Goal: Task Accomplishment & Management: Complete application form

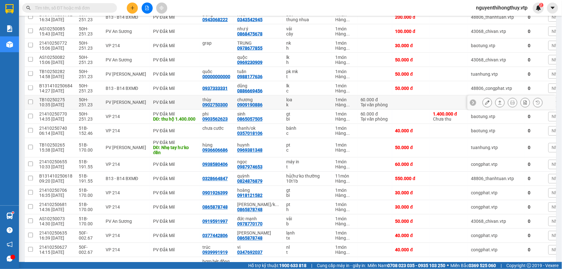
scroll to position [281, 0]
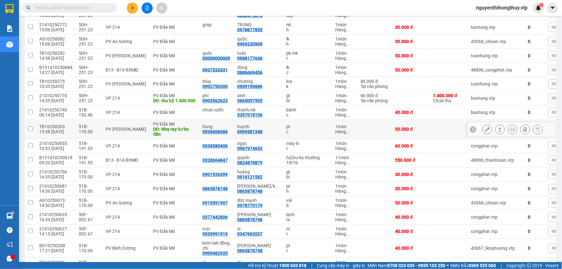
drag, startPoint x: 343, startPoint y: 137, endPoint x: 471, endPoint y: 285, distance: 196.1
click at [471, 268] on html "Kết quả [PERSON_NAME] ( 10 ) Bộ lọc Mã ĐH Trạng thái Món hàng Thu hộ Tổng [PERS…" at bounding box center [281, 134] width 562 height 269
click at [98, 7] on input "text" at bounding box center [72, 7] width 75 height 7
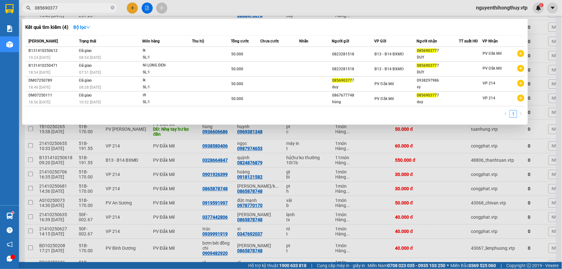
type input "0856903777"
click at [111, 6] on icon "close-circle" at bounding box center [113, 8] width 4 height 4
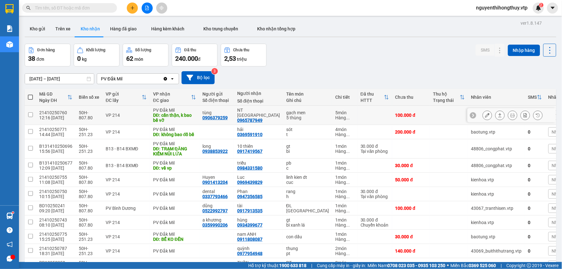
scroll to position [0, 0]
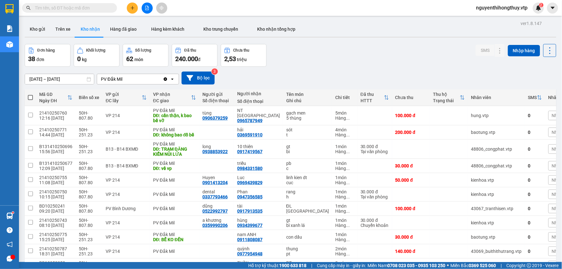
click at [92, 9] on input "text" at bounding box center [72, 7] width 75 height 7
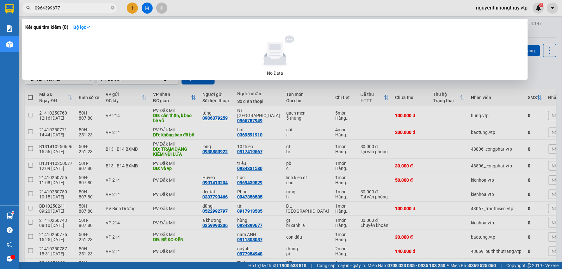
click at [71, 5] on input "0964399677" at bounding box center [72, 7] width 75 height 7
click at [54, 7] on input "09343999677" at bounding box center [72, 7] width 75 height 7
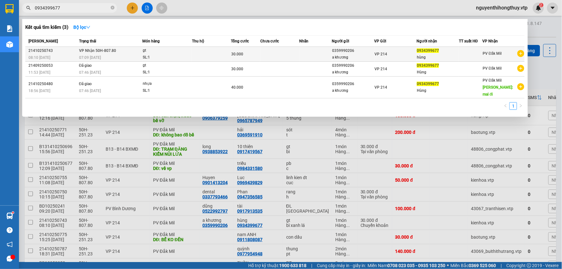
type input "0934399677"
click at [190, 53] on div "gt" at bounding box center [166, 50] width 47 height 7
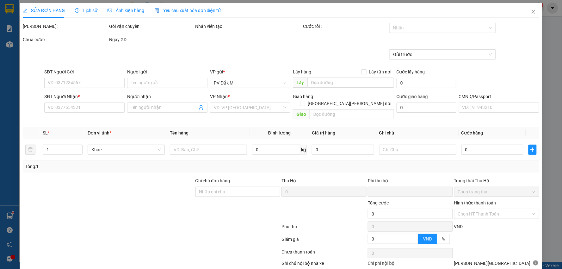
type input "1.500"
type input "0359990206"
type input "a khương"
type input "0934399677"
type input "hùng"
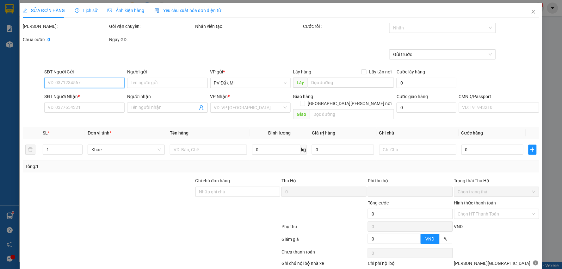
type input "ck6839 30k [DATE] 8h10"
type input "0"
type input "30.000"
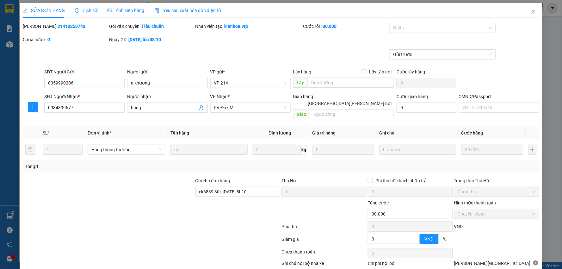
click at [91, 12] on span "Lịch sử" at bounding box center [86, 10] width 22 height 5
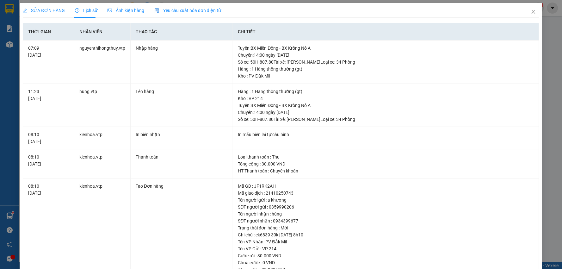
click at [51, 10] on span "SỬA ĐƠN HÀNG" at bounding box center [44, 10] width 42 height 5
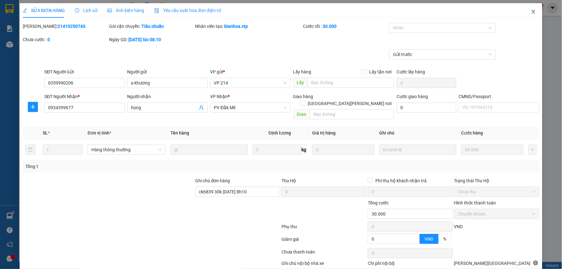
click at [531, 11] on icon "close" at bounding box center [532, 12] width 3 height 4
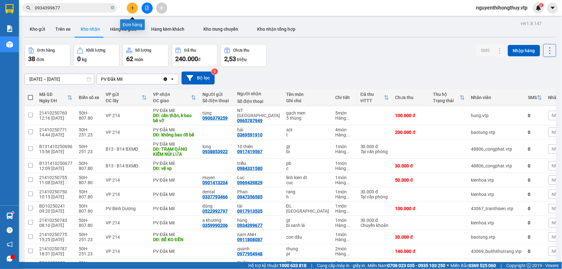
click at [132, 9] on icon "plus" at bounding box center [132, 7] width 0 height 3
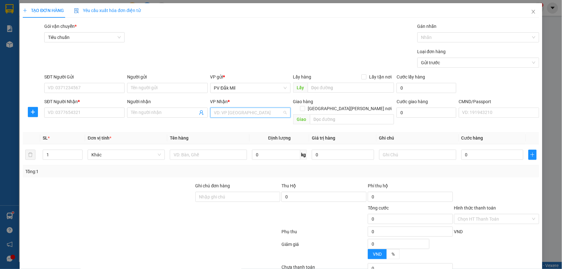
click at [238, 111] on input "search" at bounding box center [248, 112] width 68 height 9
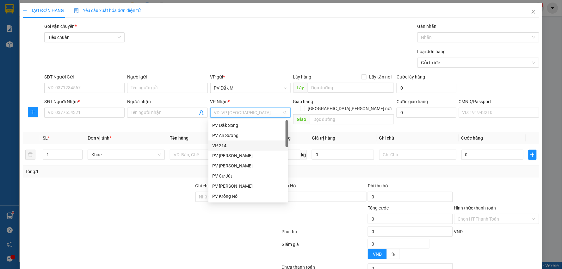
click at [223, 147] on div "VP 214" at bounding box center [248, 145] width 72 height 7
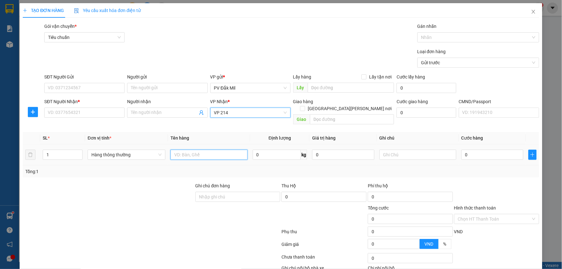
click at [193, 150] on input "text" at bounding box center [208, 155] width 77 height 10
type input "cf"
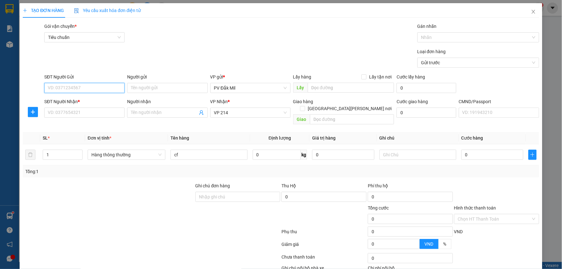
click at [82, 87] on input "SĐT Người Gửi" at bounding box center [84, 88] width 80 height 10
type input "0349009011"
click at [83, 100] on div "0349009011 - [PERSON_NAME]" at bounding box center [84, 100] width 72 height 7
type input "huynh"
type input "0349009011"
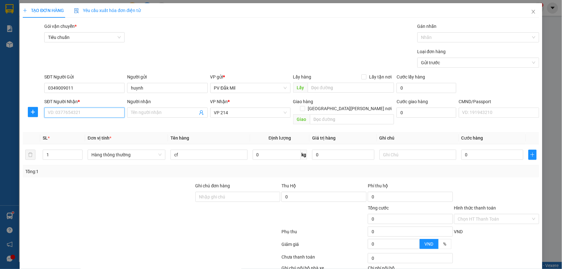
click at [85, 111] on input "SĐT Người Nhận *" at bounding box center [84, 112] width 80 height 10
click at [76, 135] on div "0963230167 - thắng" at bounding box center [84, 135] width 72 height 7
type input "0963230167"
type input "thắng"
click at [479, 150] on input "0" at bounding box center [492, 155] width 62 height 10
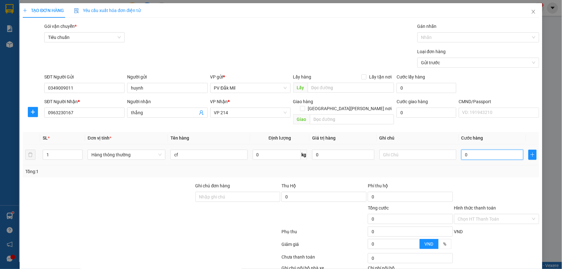
type input "5"
type input "50"
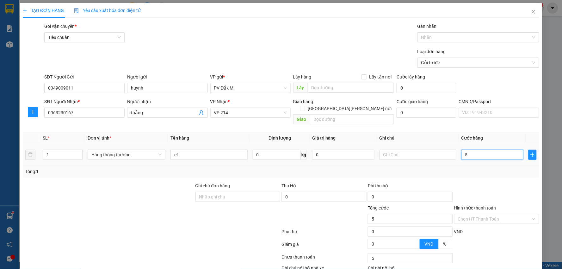
type input "50"
type input "500"
type input "5.000"
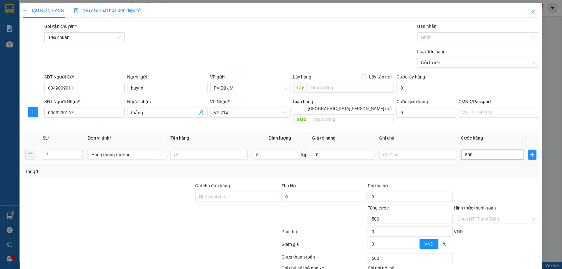
type input "5.000"
type input "50.000"
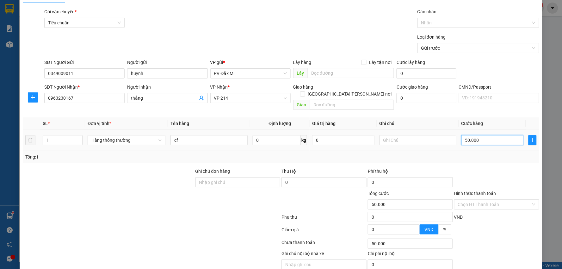
scroll to position [35, 0]
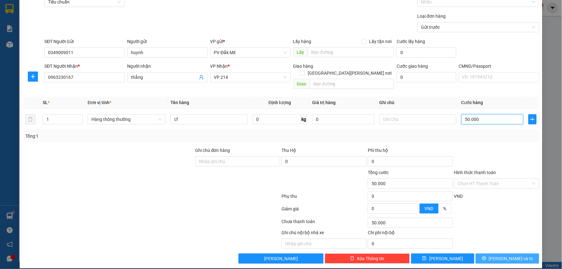
type input "50.000"
click at [503, 255] on span "[PERSON_NAME] và In" at bounding box center [511, 258] width 44 height 7
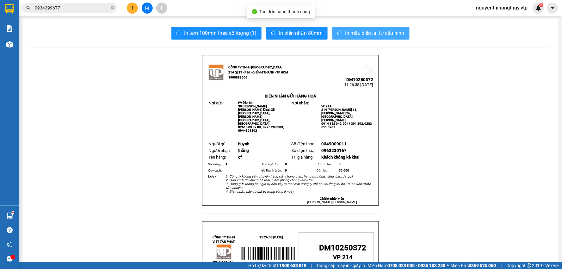
click at [371, 33] on span "In mẫu biên lai tự cấu hình" at bounding box center [374, 33] width 59 height 8
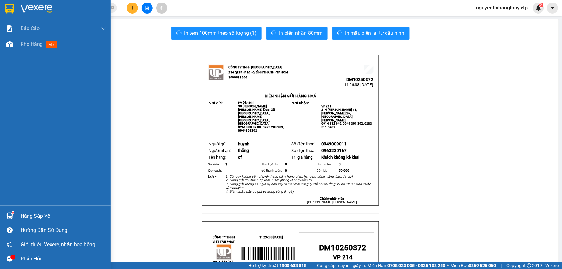
click at [6, 6] on img at bounding box center [9, 8] width 8 height 9
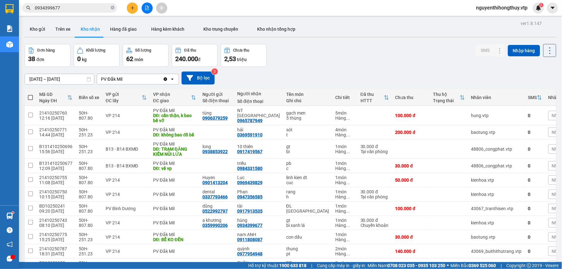
click at [81, 9] on input "0934399677" at bounding box center [72, 7] width 75 height 7
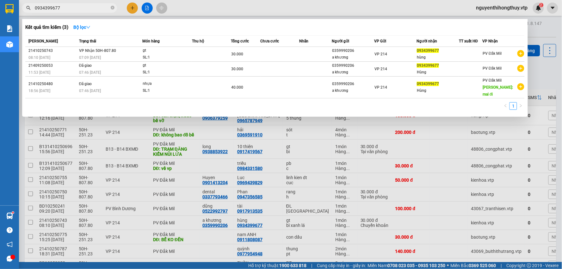
click at [81, 9] on input "0934399677" at bounding box center [72, 7] width 75 height 7
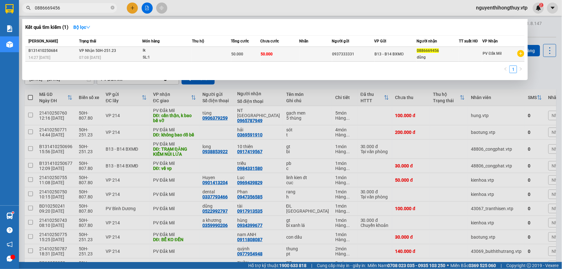
type input "0886669456"
click at [295, 49] on td "50.000" at bounding box center [279, 54] width 39 height 15
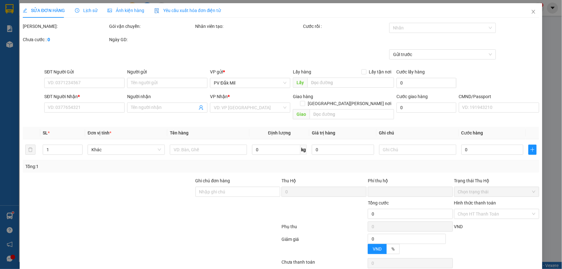
type input "2.500"
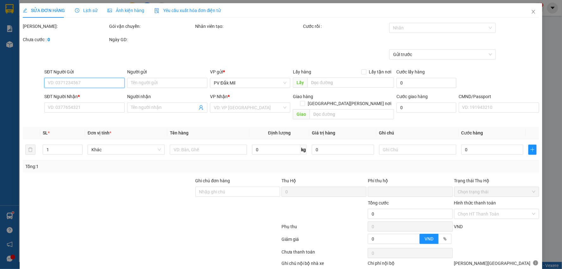
type input "0937333331"
type input "0886669456"
type input "dũng"
type input "0"
type input "50.000"
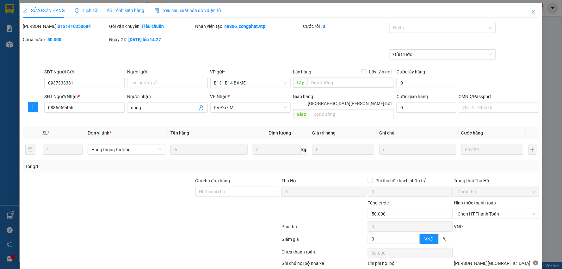
click at [84, 8] on span "Lịch sử" at bounding box center [86, 10] width 22 height 5
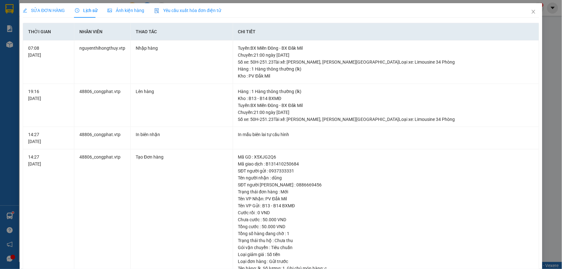
click at [51, 8] on span "SỬA ĐƠN HÀNG" at bounding box center [44, 10] width 42 height 5
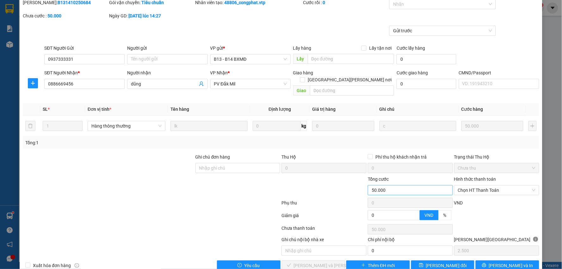
scroll to position [31, 0]
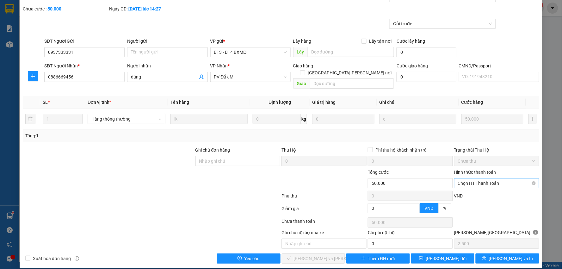
click at [476, 178] on span "Chọn HT Thanh Toán" at bounding box center [496, 182] width 77 height 9
click at [472, 186] on div "Tại văn phòng" at bounding box center [492, 188] width 76 height 7
type input "0"
click at [308, 255] on span "[PERSON_NAME] và [PERSON_NAME] hàng" at bounding box center [336, 258] width 85 height 7
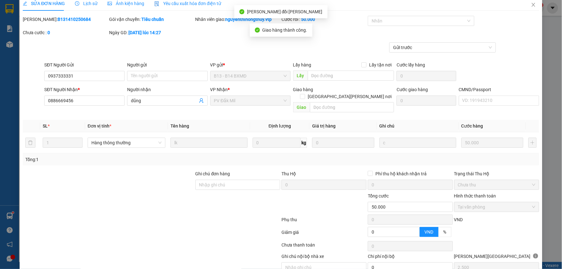
scroll to position [0, 0]
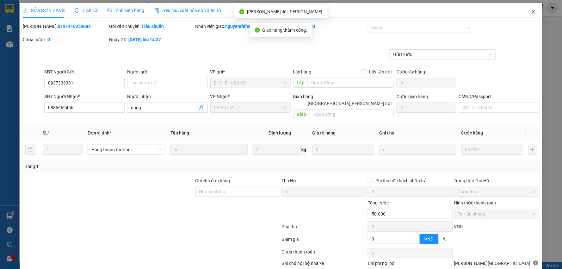
click at [531, 12] on icon "close" at bounding box center [533, 11] width 5 height 5
